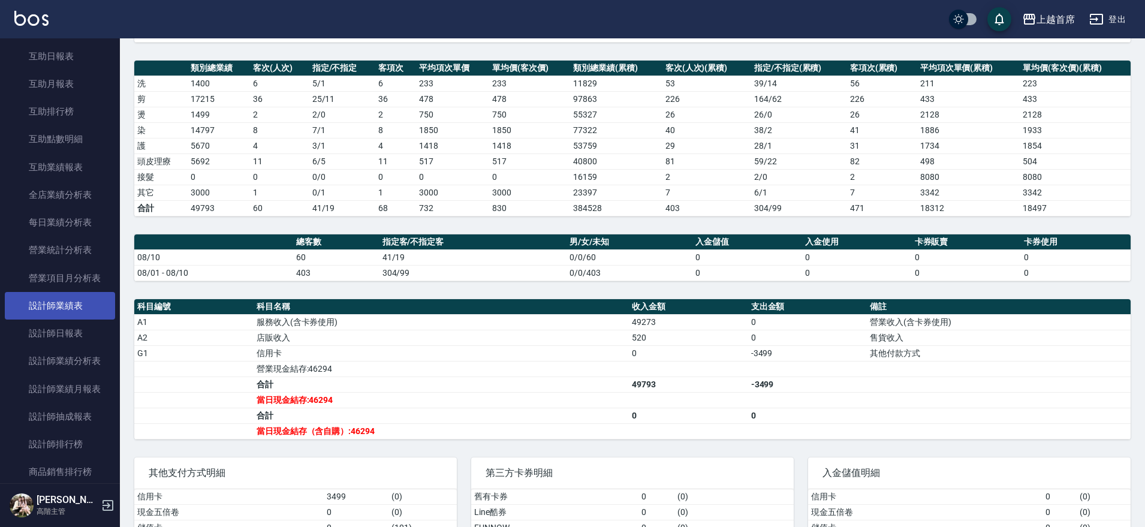
scroll to position [675, 0]
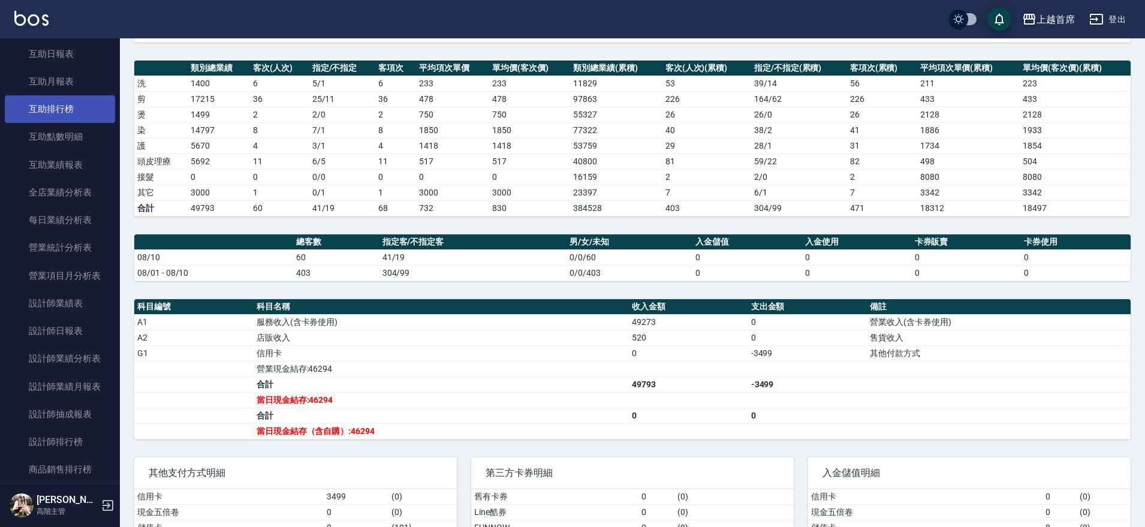
click at [79, 113] on link "互助排行榜" at bounding box center [60, 109] width 110 height 28
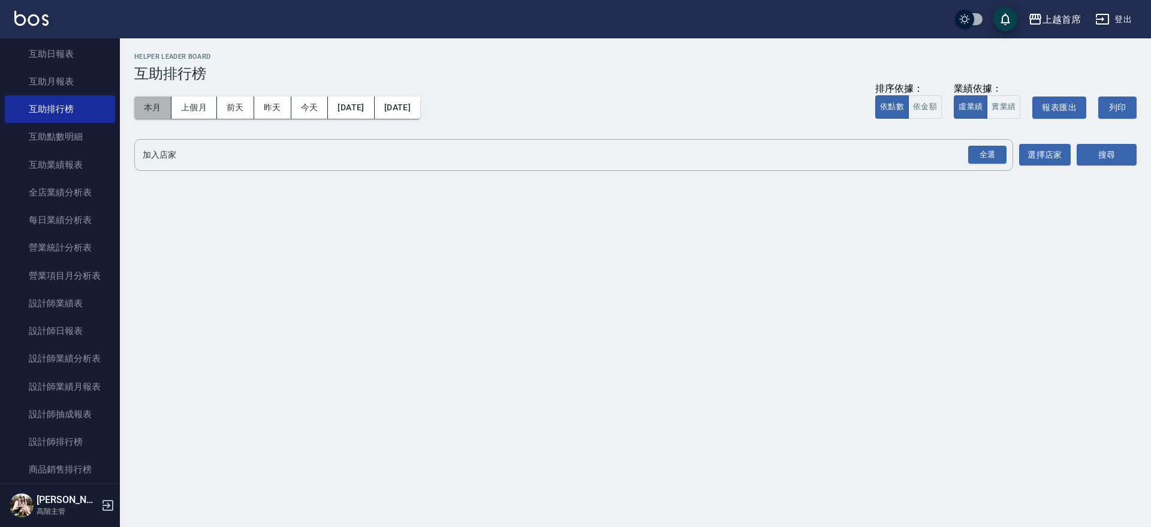
drag, startPoint x: 153, startPoint y: 114, endPoint x: 135, endPoint y: 115, distance: 17.4
click at [154, 114] on button "本月" at bounding box center [152, 108] width 37 height 22
click at [966, 151] on div "全選" at bounding box center [987, 155] width 42 height 32
click at [981, 150] on div "全選" at bounding box center [987, 155] width 38 height 19
click at [1100, 156] on button "搜尋" at bounding box center [1107, 155] width 60 height 22
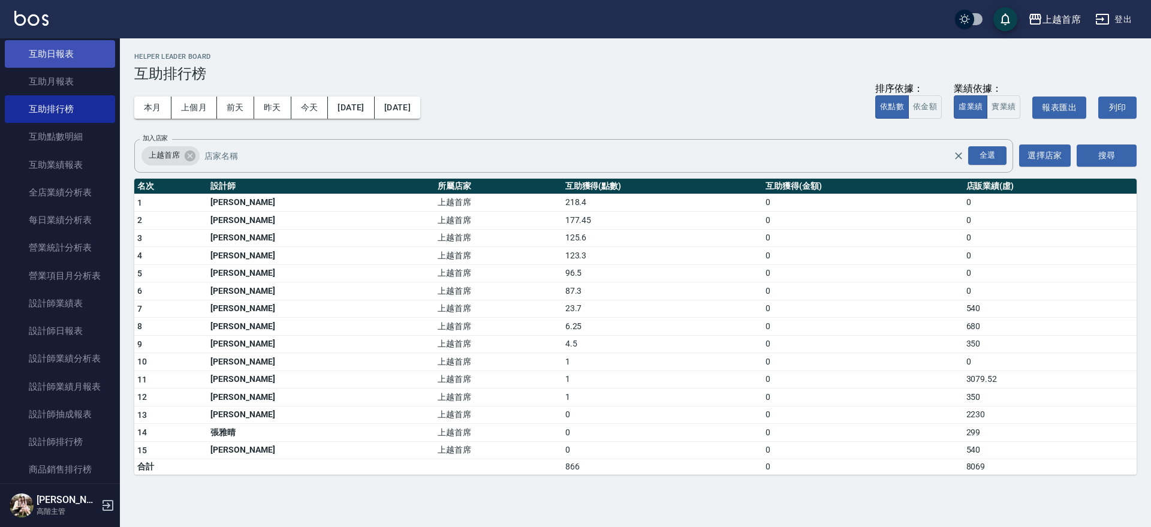
click at [70, 56] on link "互助日報表" at bounding box center [60, 54] width 110 height 28
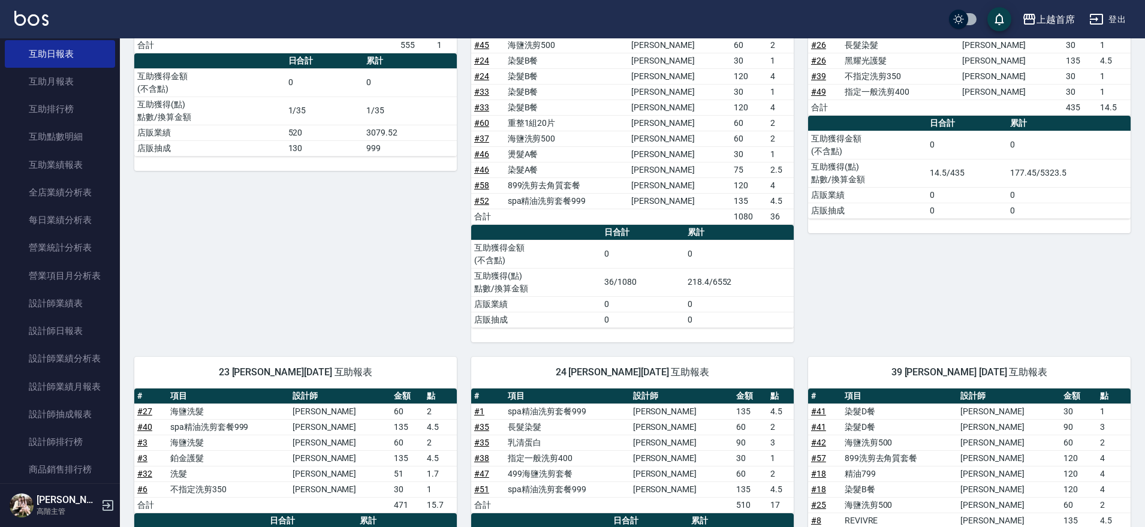
scroll to position [255, 0]
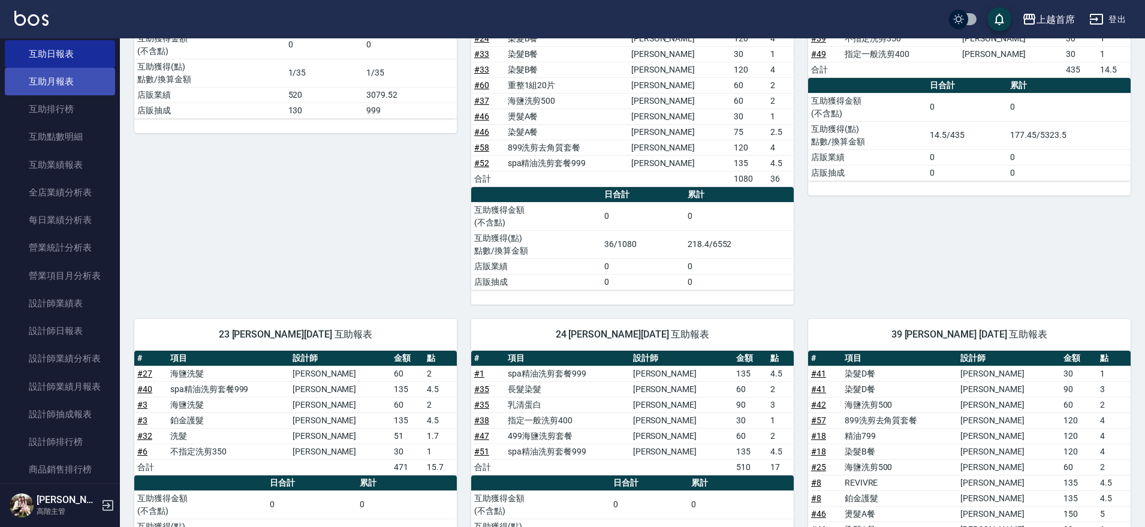
click at [82, 80] on link "互助月報表" at bounding box center [60, 82] width 110 height 28
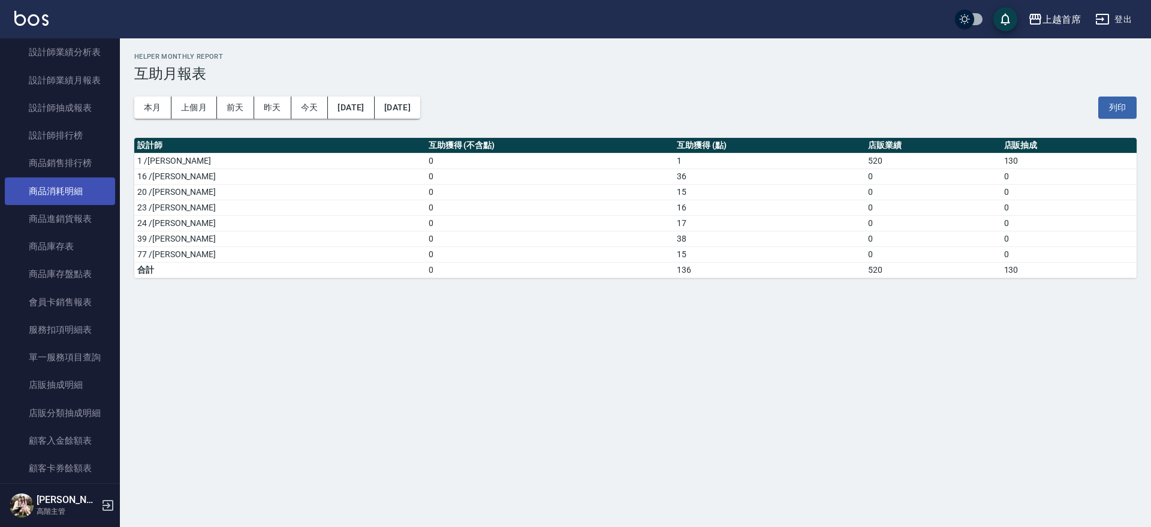
scroll to position [906, 0]
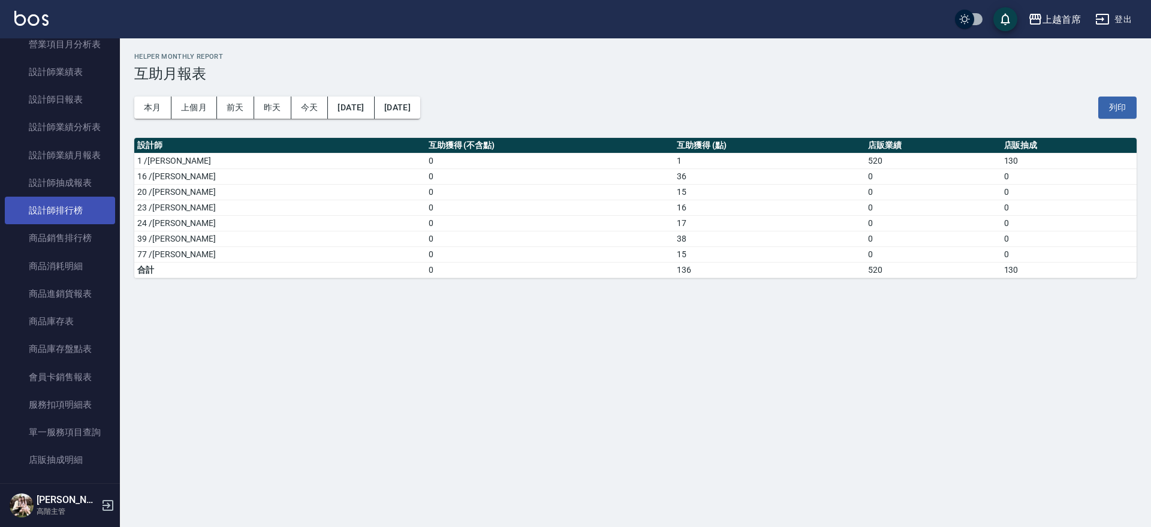
click at [85, 215] on link "設計師排行榜" at bounding box center [60, 211] width 110 height 28
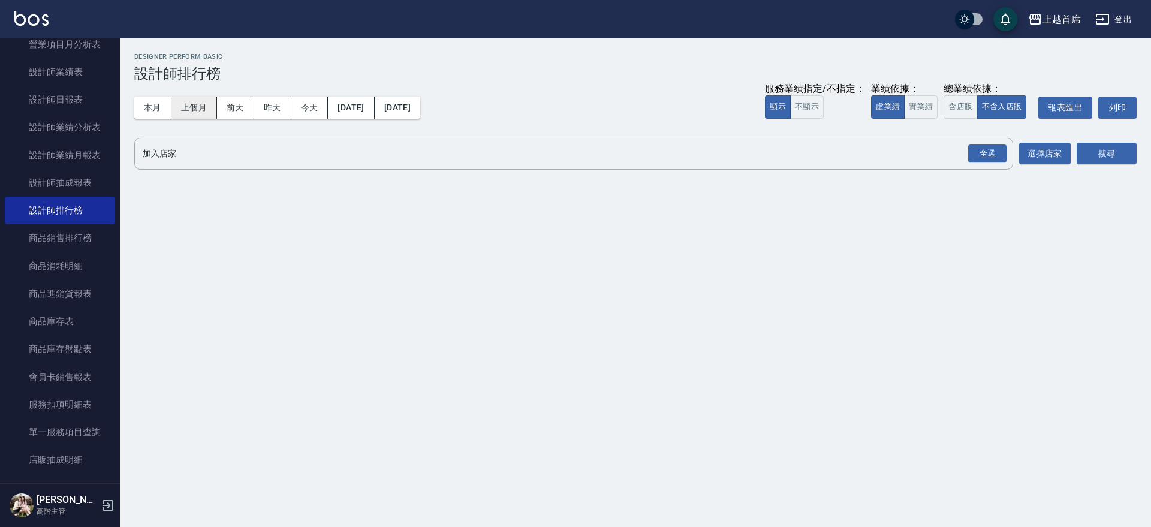
click at [172, 112] on div "本月 上個月 [DATE] [DATE] [DATE] [DATE] [DATE]" at bounding box center [277, 108] width 286 height 22
click at [980, 148] on div "全選" at bounding box center [987, 153] width 38 height 19
click at [1106, 148] on button "搜尋" at bounding box center [1107, 154] width 60 height 22
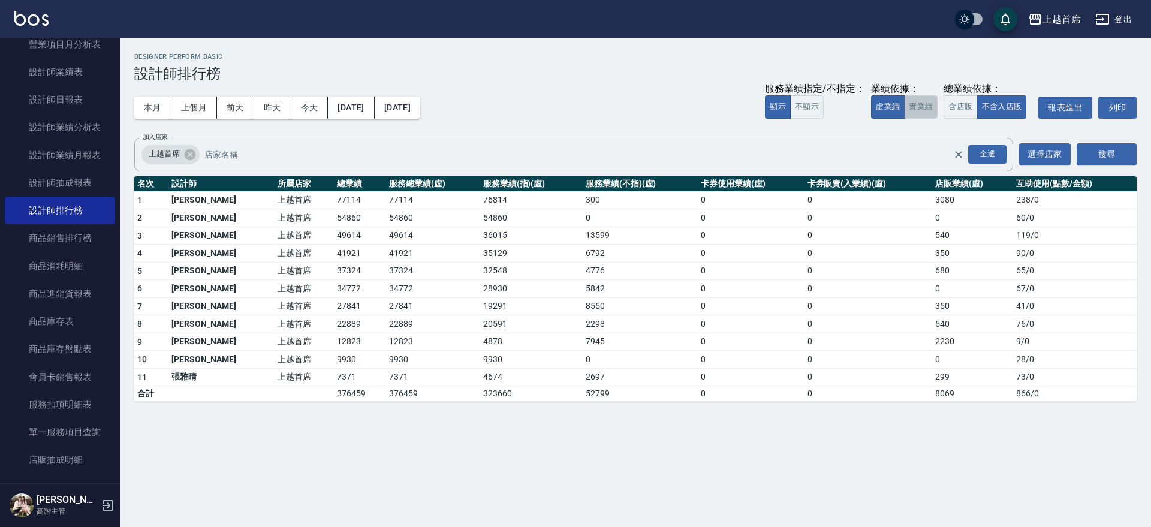
click at [913, 103] on button "實業績" at bounding box center [921, 106] width 34 height 23
click at [885, 110] on button "虛業績" at bounding box center [888, 106] width 34 height 23
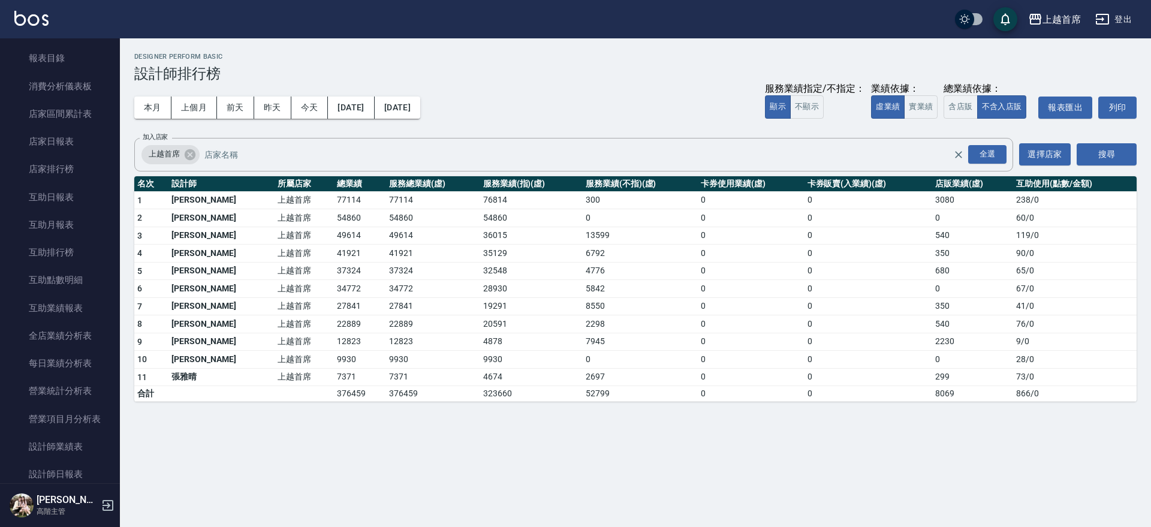
scroll to position [456, 0]
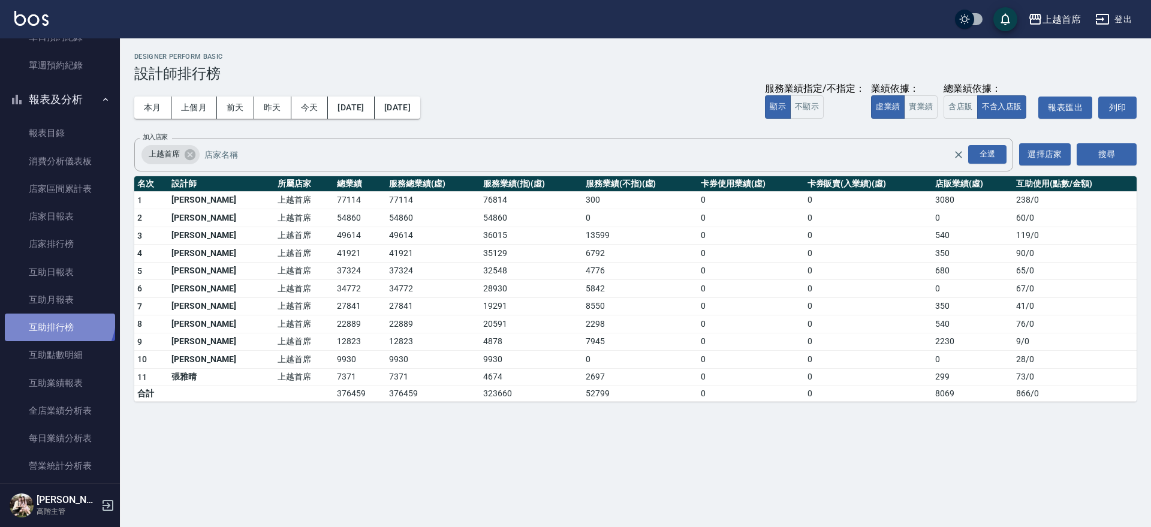
click at [58, 319] on link "互助排行榜" at bounding box center [60, 328] width 110 height 28
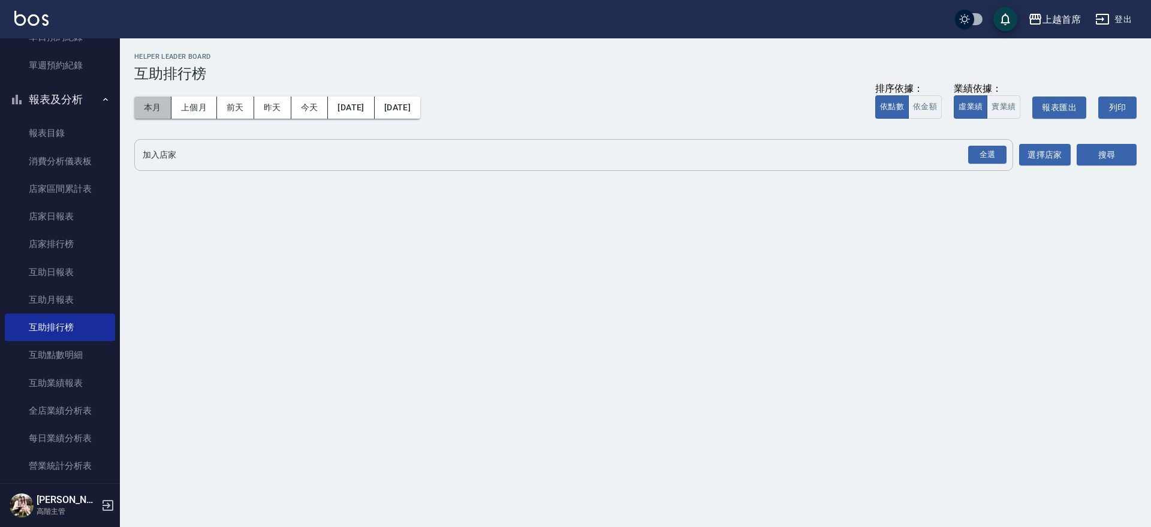
drag, startPoint x: 149, startPoint y: 110, endPoint x: 236, endPoint y: 143, distance: 93.0
click at [164, 116] on button "本月" at bounding box center [152, 108] width 37 height 22
drag, startPoint x: 992, startPoint y: 153, endPoint x: 1068, endPoint y: 153, distance: 76.1
click at [994, 153] on div "全選" at bounding box center [987, 155] width 38 height 19
click at [1097, 153] on button "搜尋" at bounding box center [1107, 155] width 60 height 22
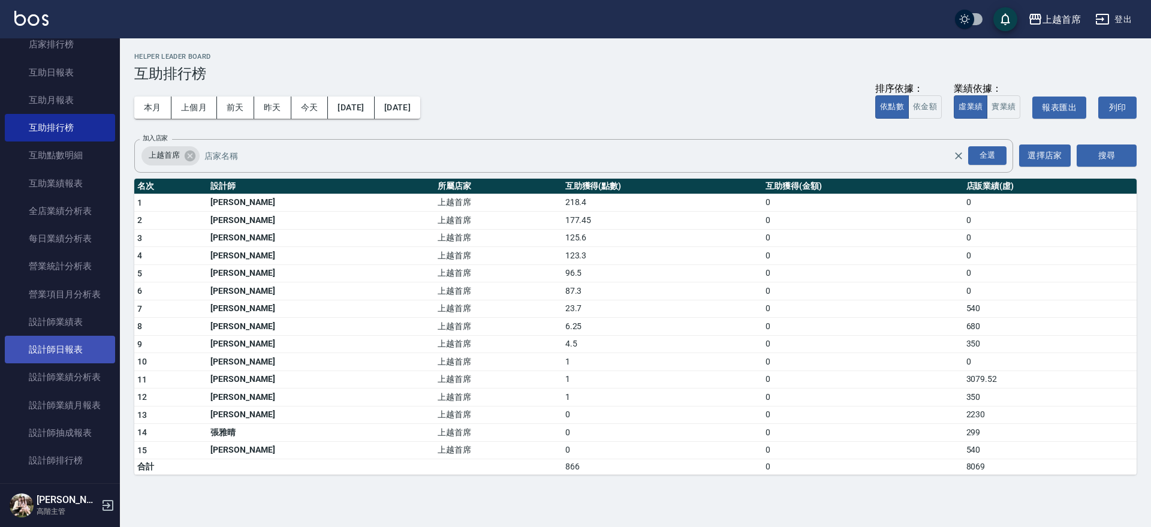
scroll to position [681, 0]
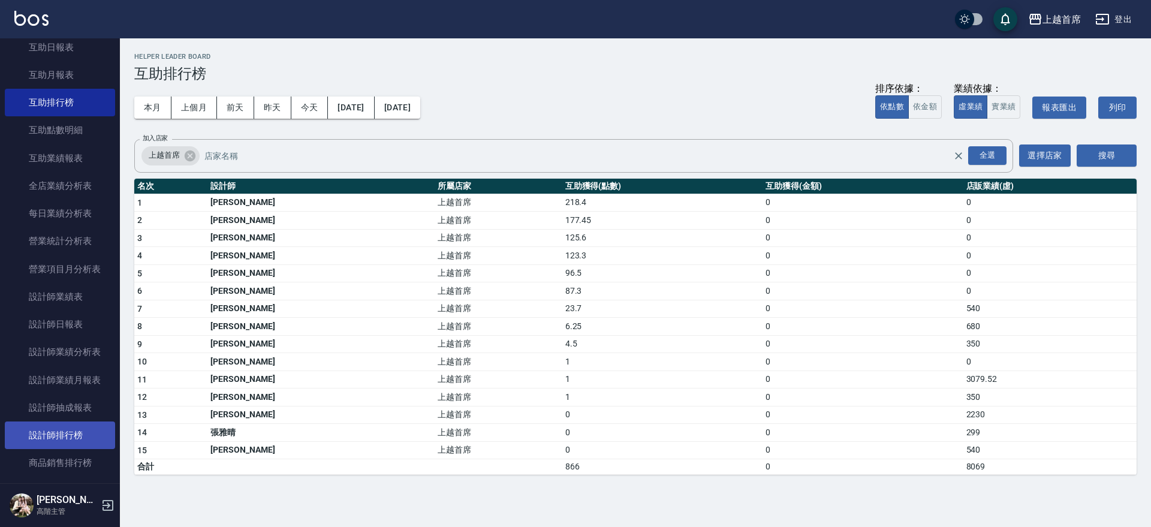
click at [82, 435] on link "設計師排行榜" at bounding box center [60, 435] width 110 height 28
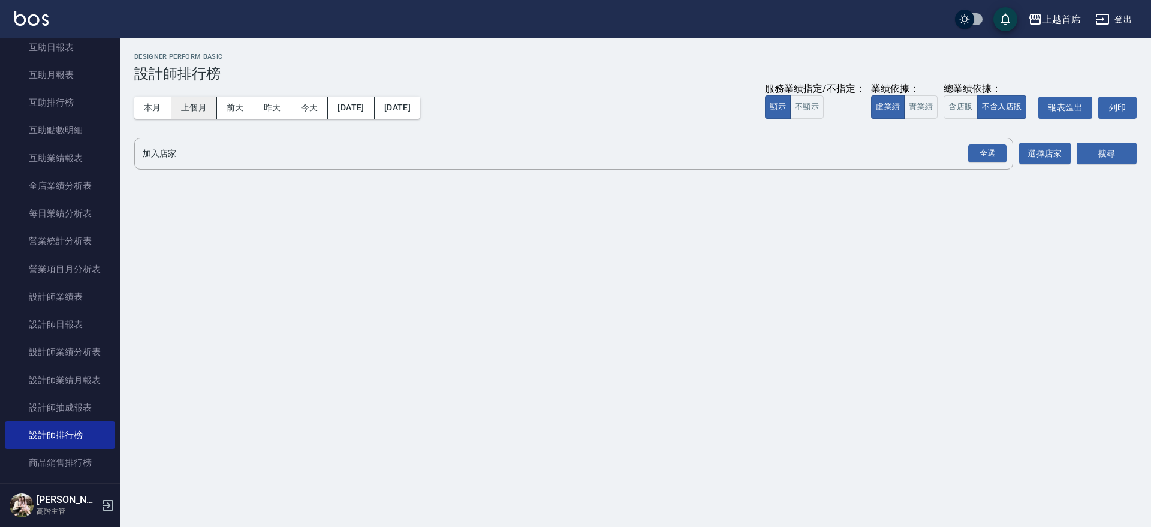
drag, startPoint x: 147, startPoint y: 109, endPoint x: 180, endPoint y: 117, distance: 34.0
click at [148, 109] on button "本月" at bounding box center [152, 108] width 37 height 22
click at [996, 152] on div "全選" at bounding box center [987, 153] width 38 height 19
click at [1091, 155] on button "搜尋" at bounding box center [1107, 154] width 60 height 22
